Goal: Find specific page/section: Find specific page/section

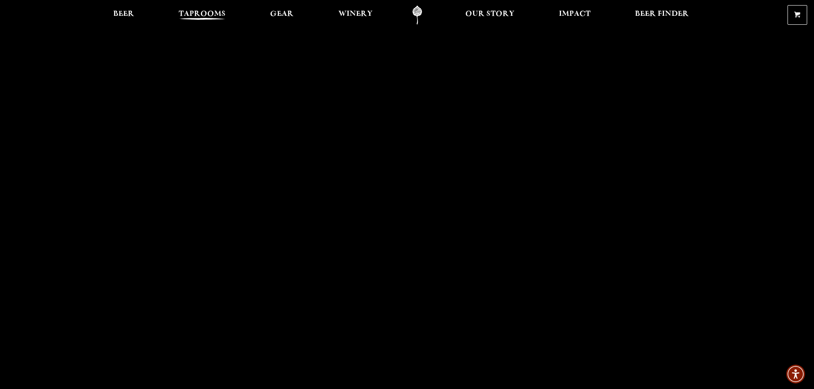
click at [216, 18] on span "Taprooms" at bounding box center [202, 14] width 47 height 7
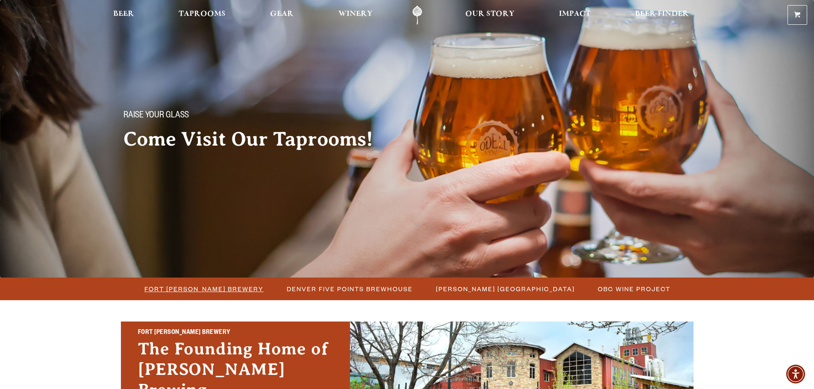
click at [228, 292] on span "Fort [PERSON_NAME] Brewery" at bounding box center [203, 289] width 119 height 12
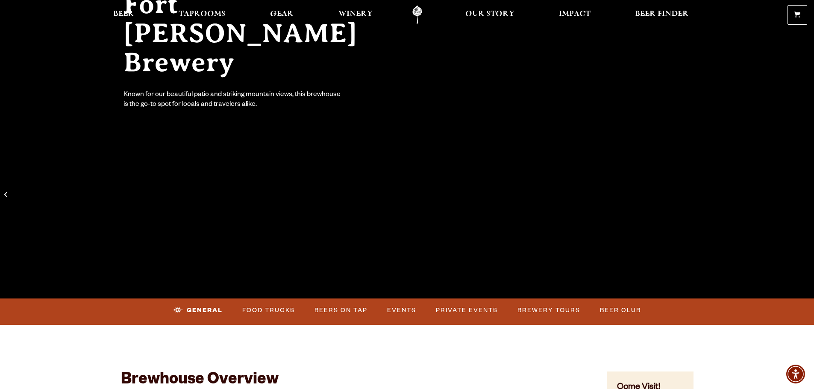
scroll to position [299, 0]
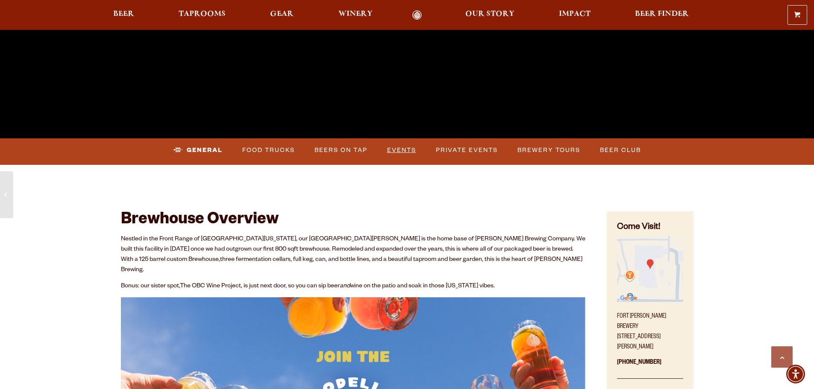
click at [394, 152] on link "Events" at bounding box center [402, 151] width 36 height 20
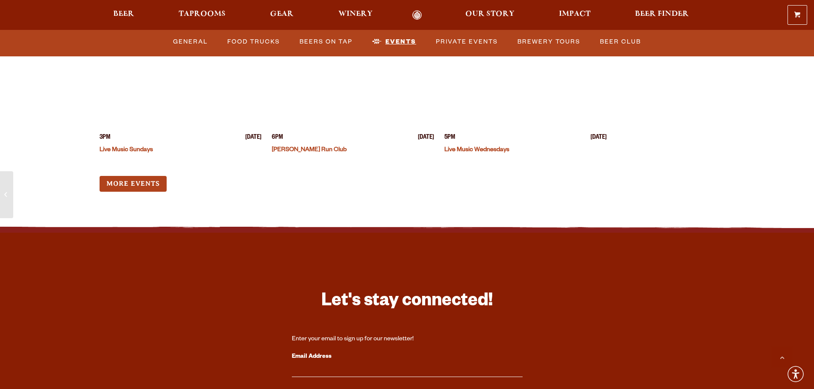
scroll to position [3556, 0]
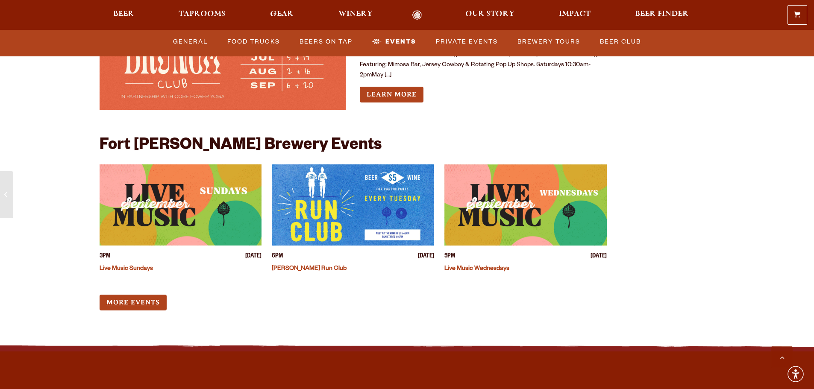
click at [157, 295] on link "More Events" at bounding box center [133, 303] width 67 height 16
